Goal: Complete application form: Complete application form

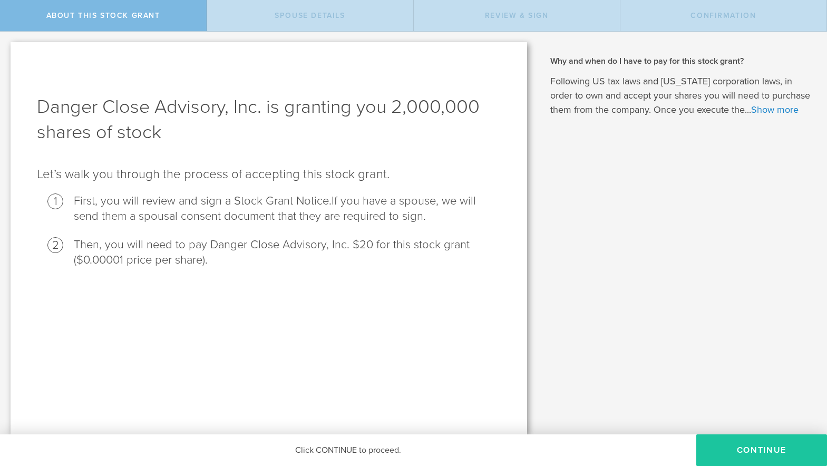
click at [742, 444] on button "CONTINUE" at bounding box center [761, 450] width 131 height 32
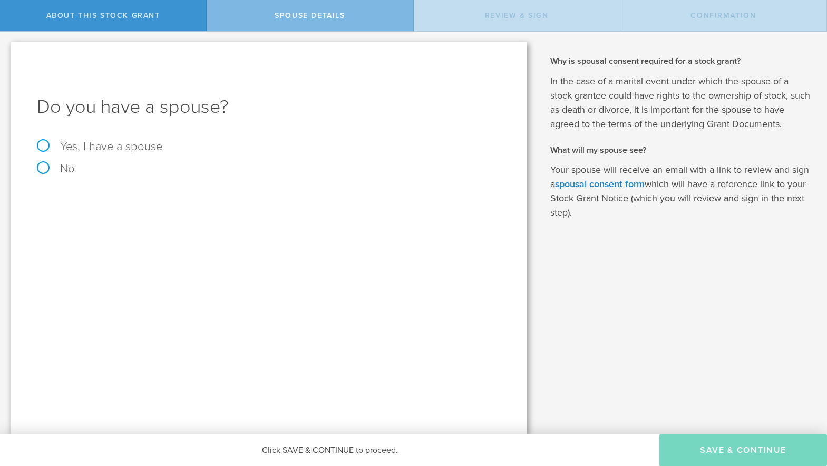
click at [112, 148] on label "Yes, I have a spouse" at bounding box center [269, 147] width 464 height 12
click at [7, 49] on input "Yes, I have a spouse" at bounding box center [3, 40] width 7 height 17
radio input "true"
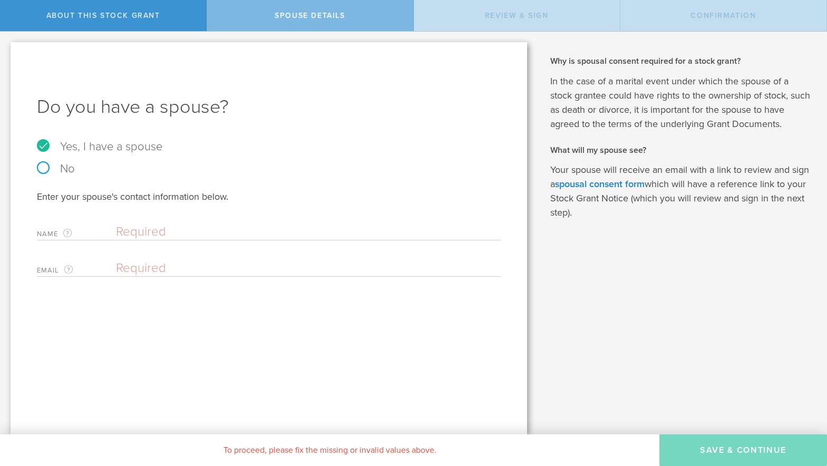
click at [160, 232] on input "text" at bounding box center [306, 232] width 380 height 16
type input "Mallory Camille McMullen"
click at [162, 271] on input "email" at bounding box center [306, 268] width 380 height 16
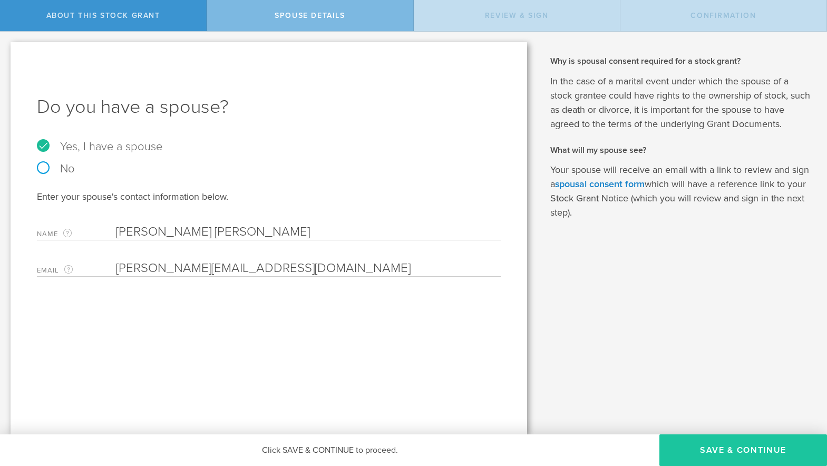
type input "williams.mallory95@gmail.com"
click at [693, 441] on button "Save & Continue" at bounding box center [744, 450] width 168 height 32
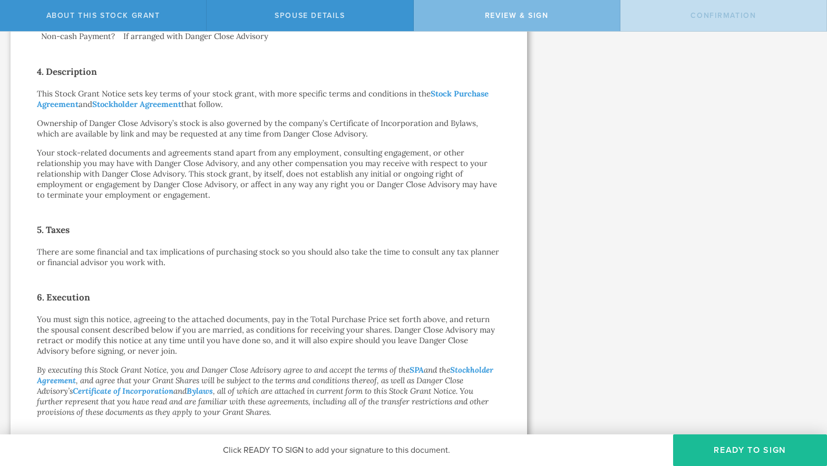
scroll to position [523, 0]
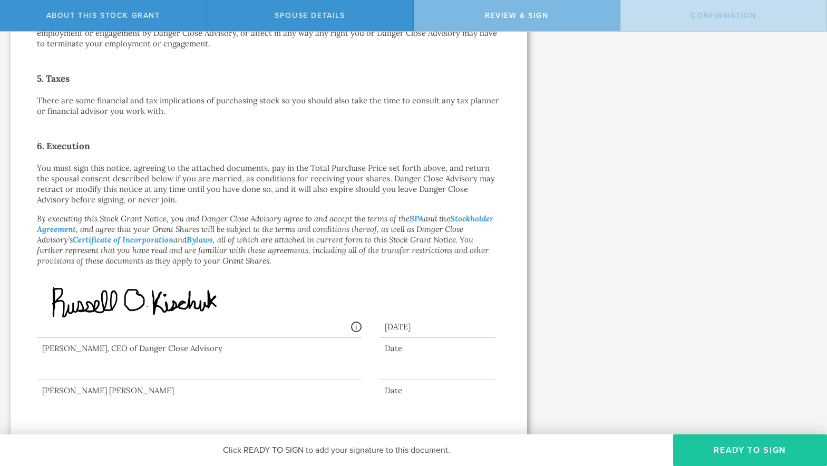
click at [759, 452] on button "Ready to Sign" at bounding box center [750, 450] width 154 height 32
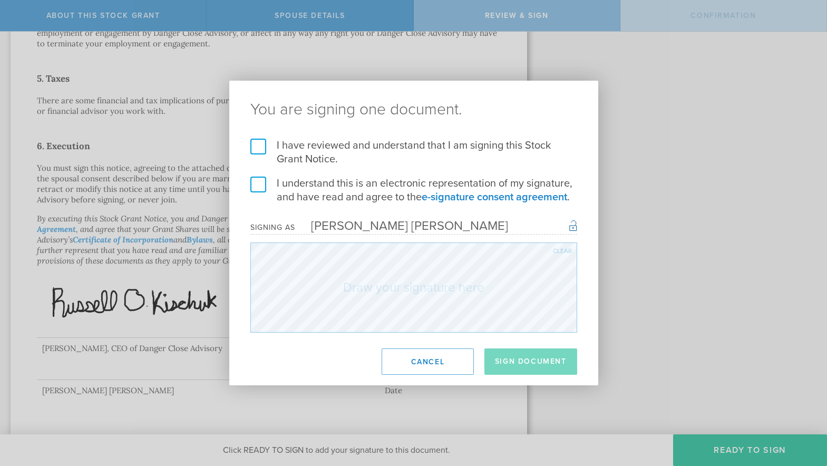
click at [258, 148] on label "I have reviewed and understand that I am signing this Stock Grant Notice." at bounding box center [413, 152] width 327 height 27
click at [0, 0] on input "I have reviewed and understand that I am signing this Stock Grant Notice." at bounding box center [0, 0] width 0 height 0
click at [259, 177] on form "I have reviewed and understand that I am signing this Stock Grant Notice. I und…" at bounding box center [413, 236] width 327 height 194
click at [255, 181] on label "I understand this is an electronic representation of my signature, and have rea…" at bounding box center [413, 190] width 327 height 27
click at [0, 0] on input "I understand this is an electronic representation of my signature, and have rea…" at bounding box center [0, 0] width 0 height 0
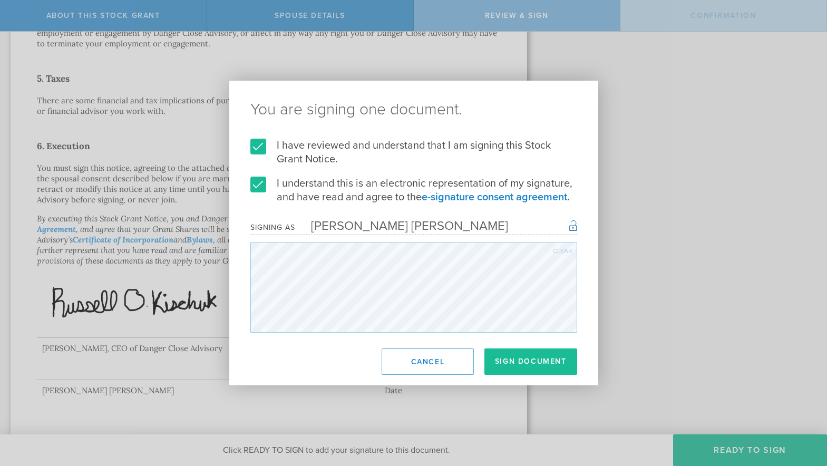
click at [556, 252] on div "Clear" at bounding box center [562, 251] width 19 height 6
click at [566, 251] on div "Clear" at bounding box center [562, 251] width 19 height 6
click at [319, 340] on div "You are signing one document. I have reviewed and understand that I am signing …" at bounding box center [413, 233] width 369 height 305
click at [560, 249] on div "Clear" at bounding box center [562, 251] width 19 height 6
click at [524, 361] on button "Sign Document" at bounding box center [530, 361] width 93 height 26
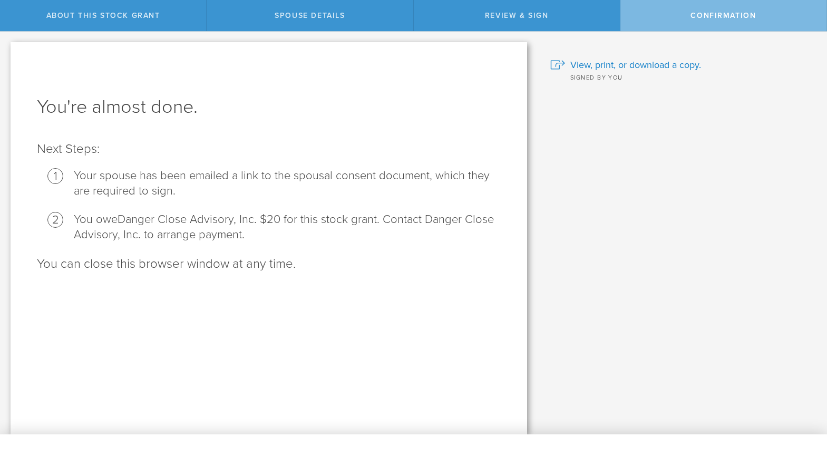
scroll to position [0, 0]
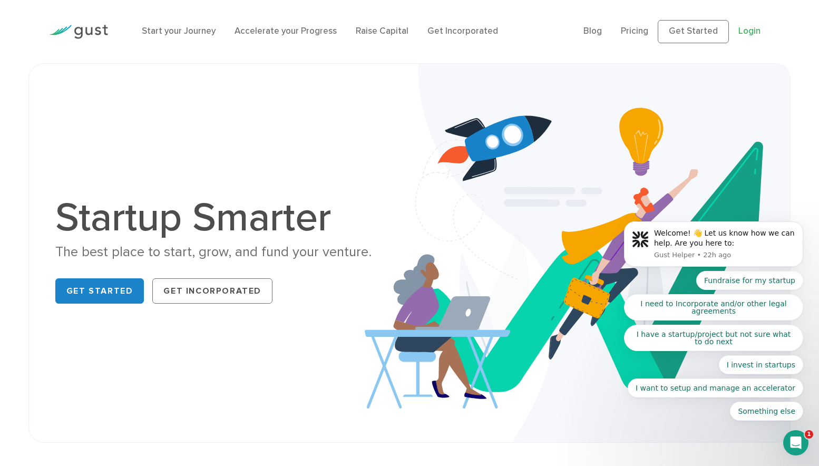
click at [748, 29] on link "Login" at bounding box center [750, 31] width 22 height 11
